Goal: Information Seeking & Learning: Learn about a topic

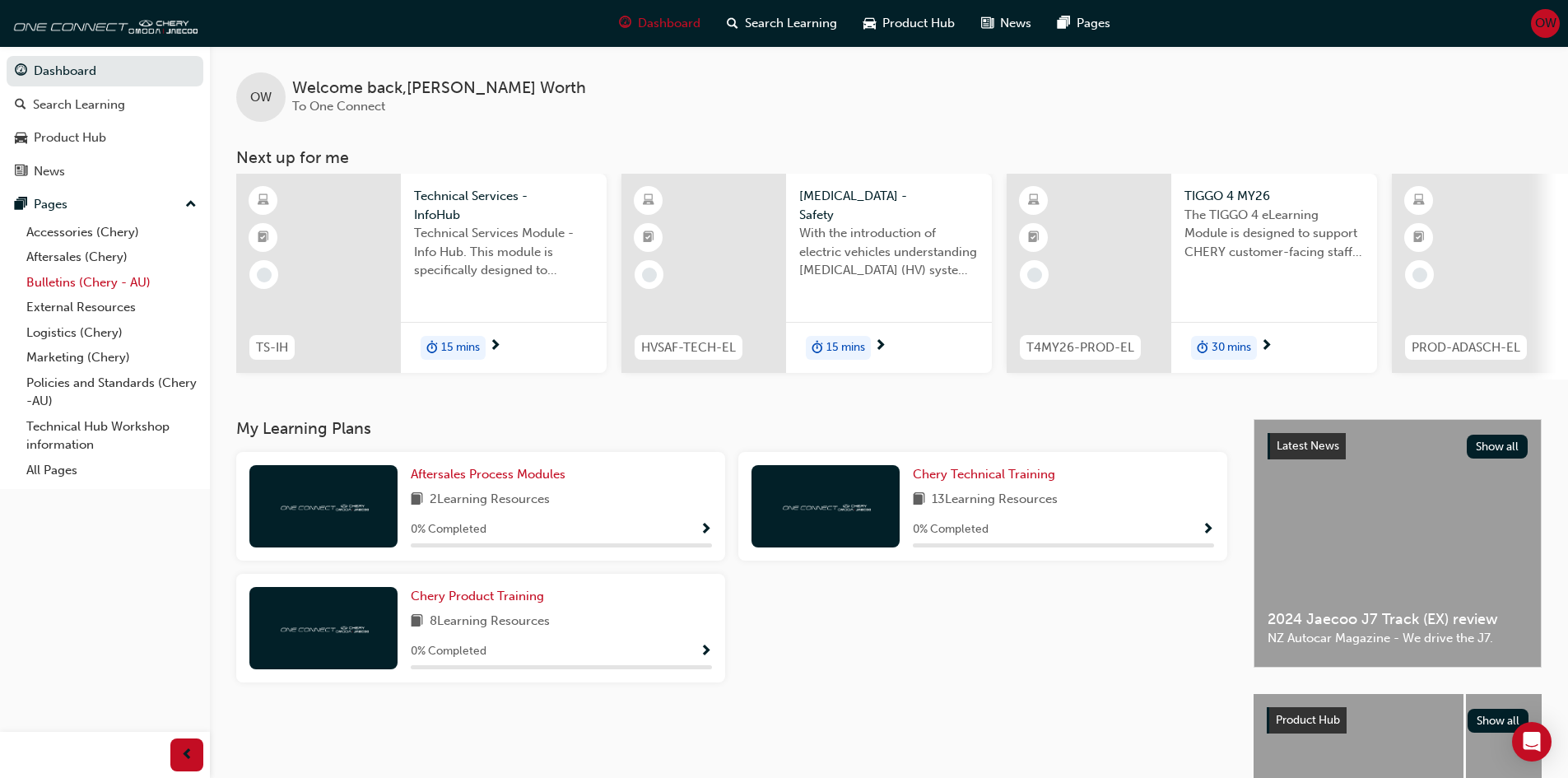
click at [85, 289] on link "Bulletins (Chery - AU)" at bounding box center [111, 282] width 183 height 26
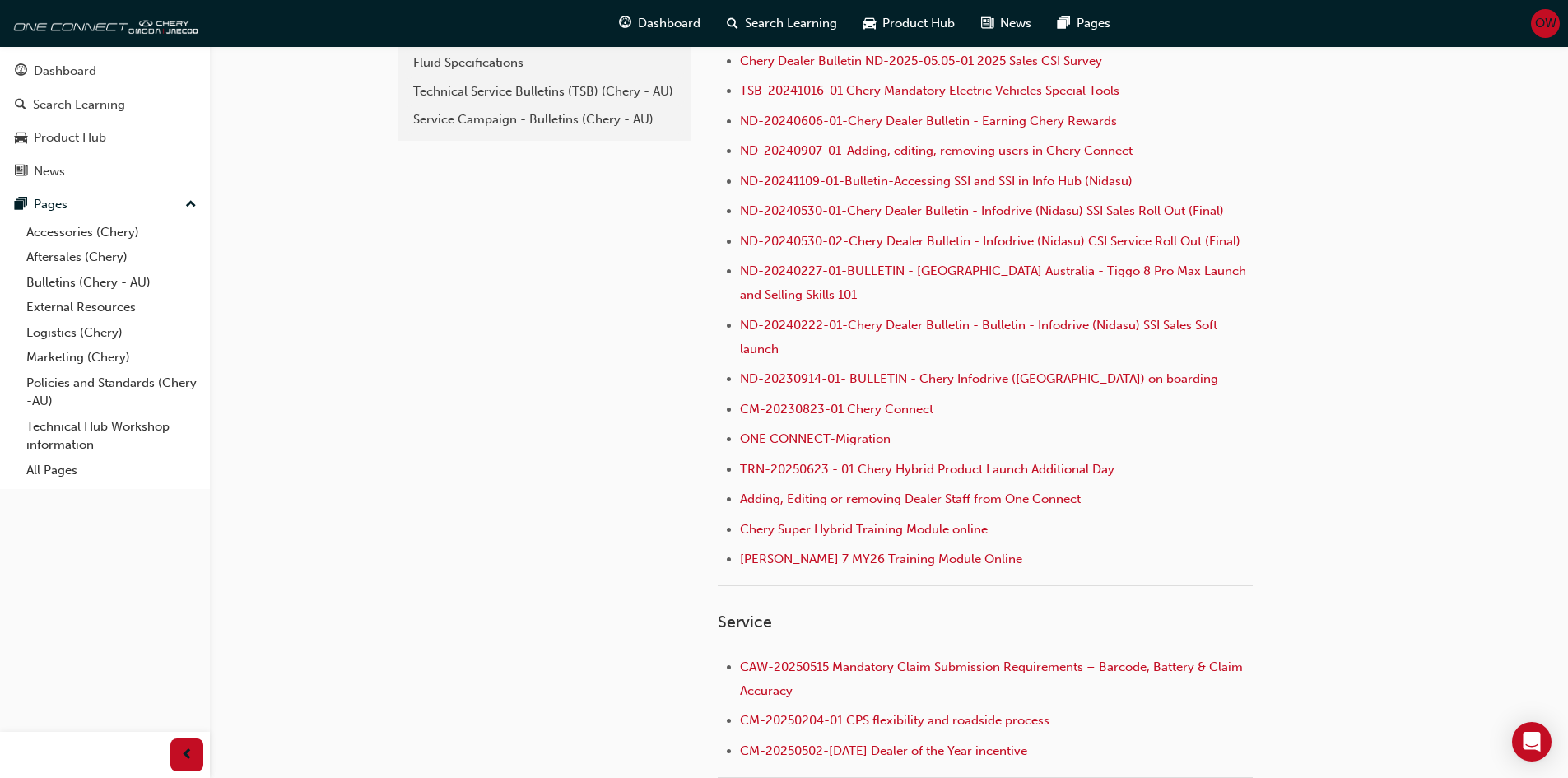
scroll to position [82, 0]
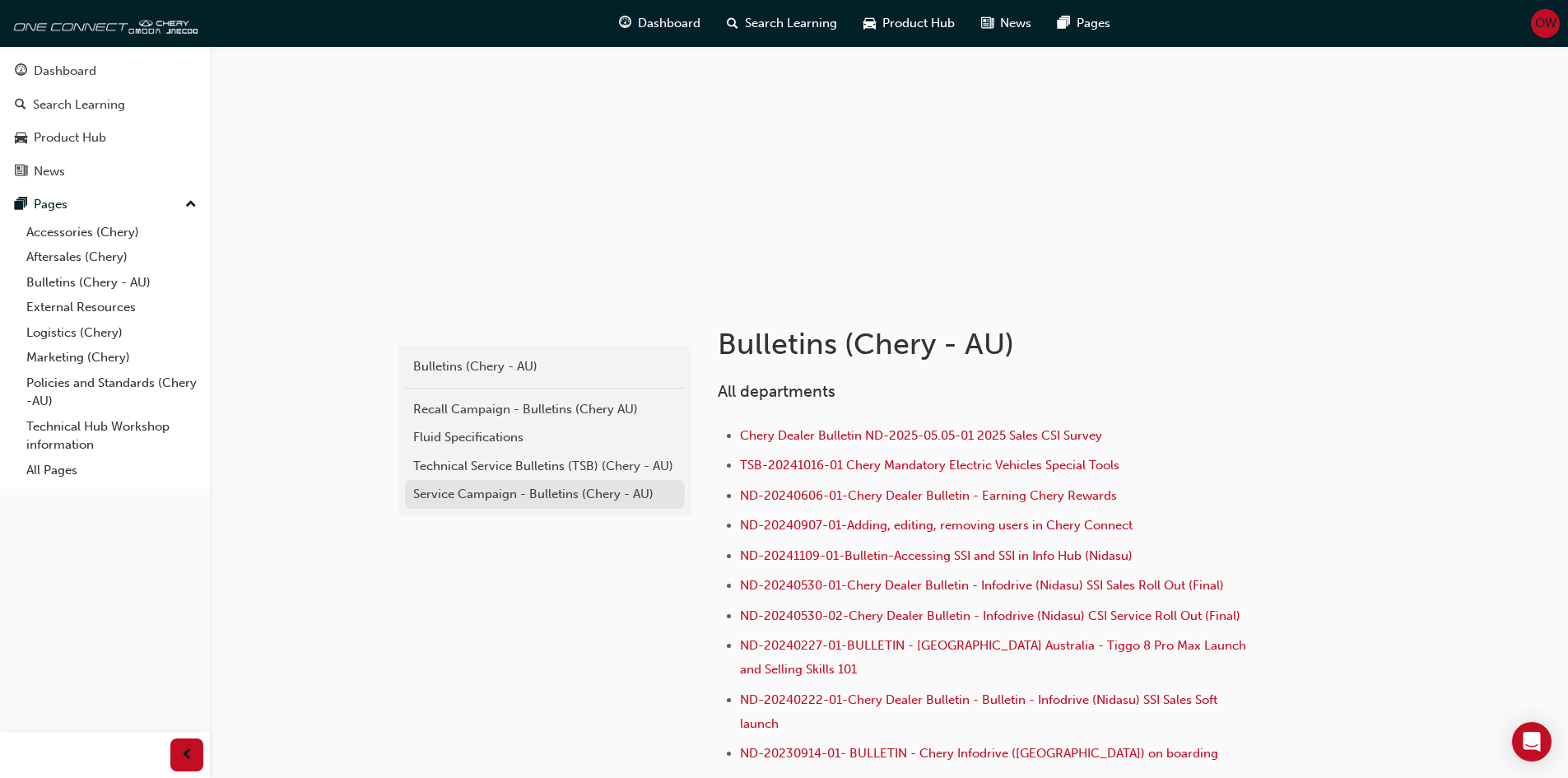
click at [484, 493] on div "Service Campaign - Bulletins (Chery - AU)" at bounding box center [545, 494] width 263 height 19
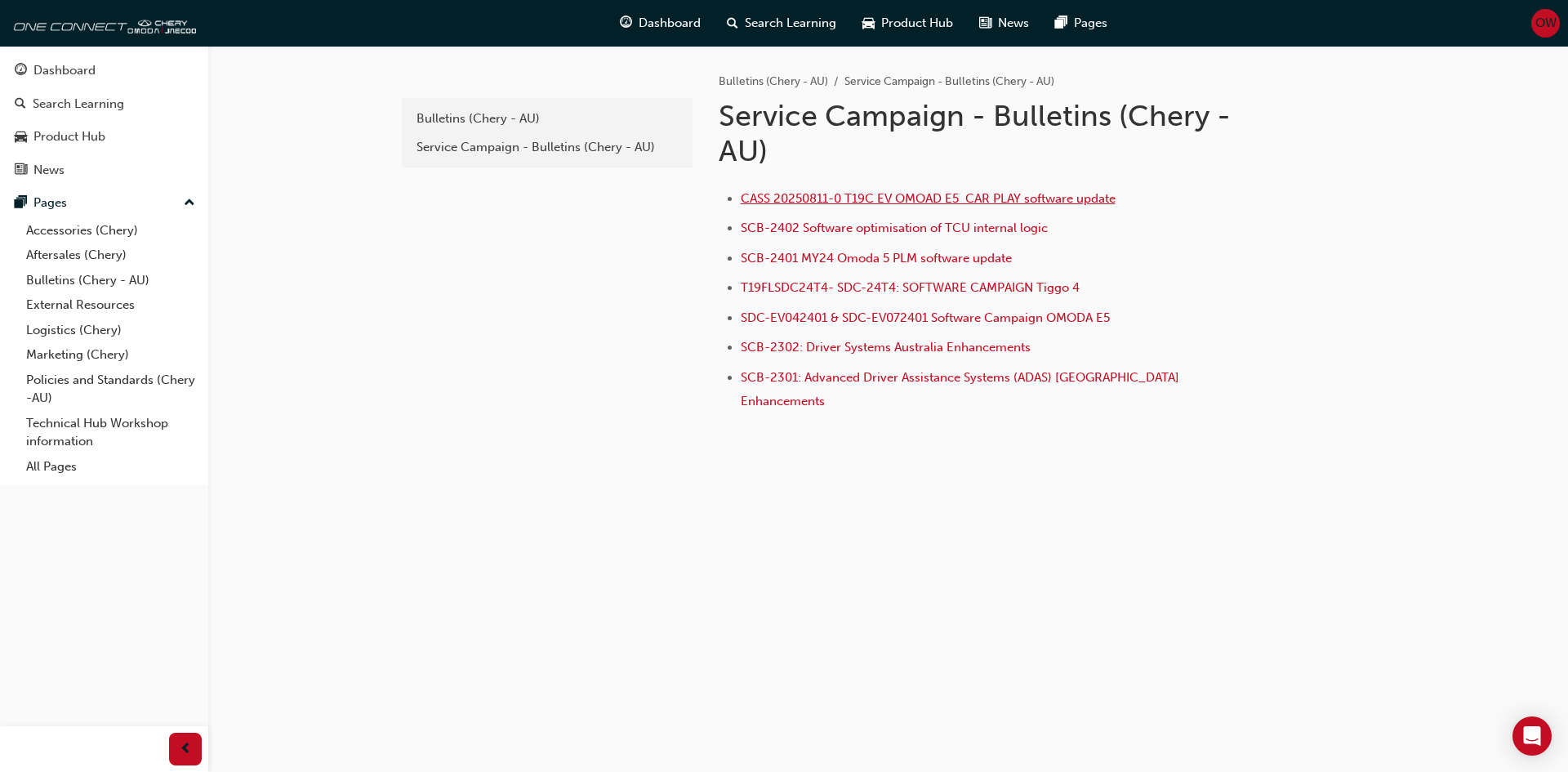
click at [863, 195] on span "CASS 20250811-0 T19C EV OMOAD E5 CAR PLAY software update" at bounding box center [928, 198] width 375 height 15
